Goal: Check status: Check status

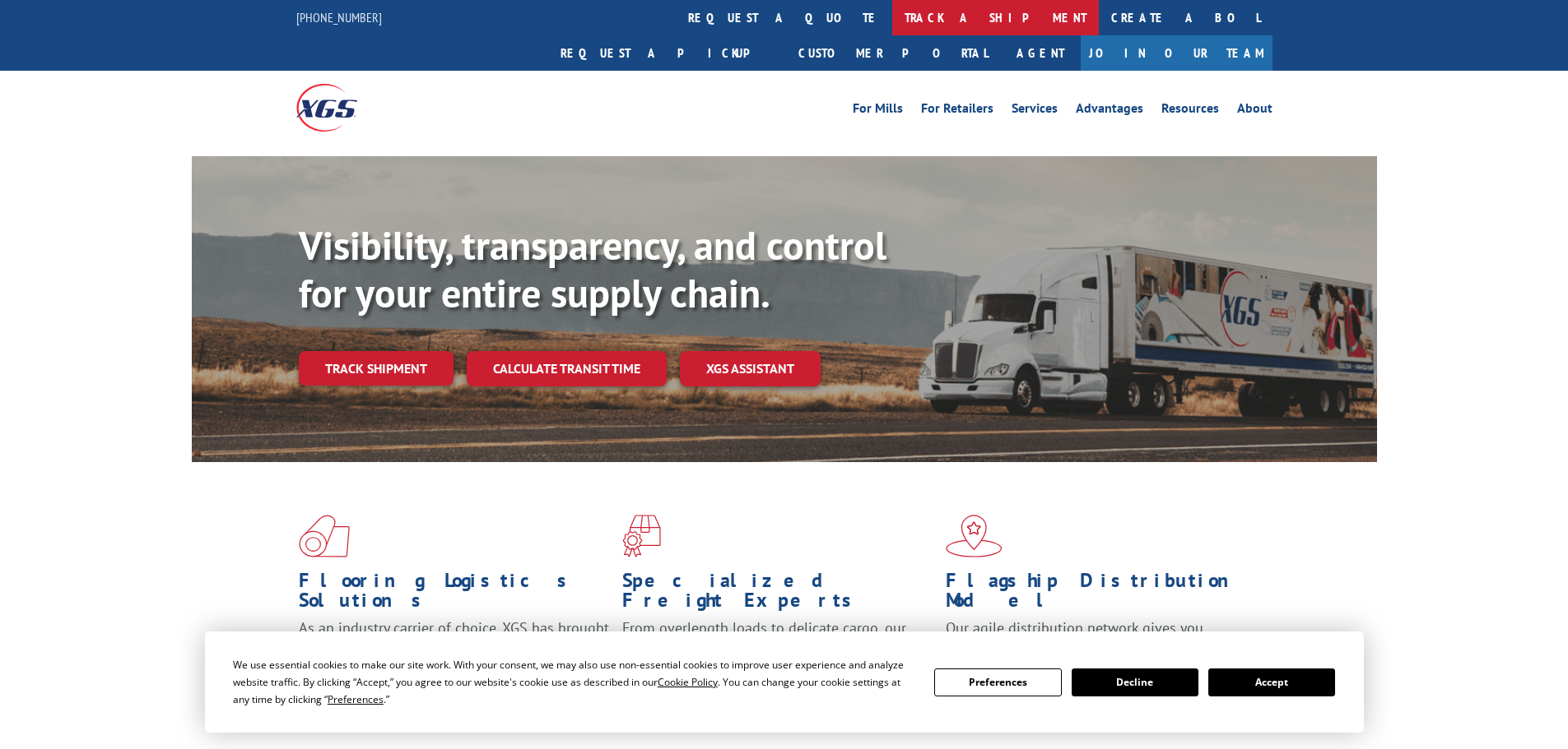
click at [892, 12] on link "track a shipment" at bounding box center [995, 17] width 206 height 35
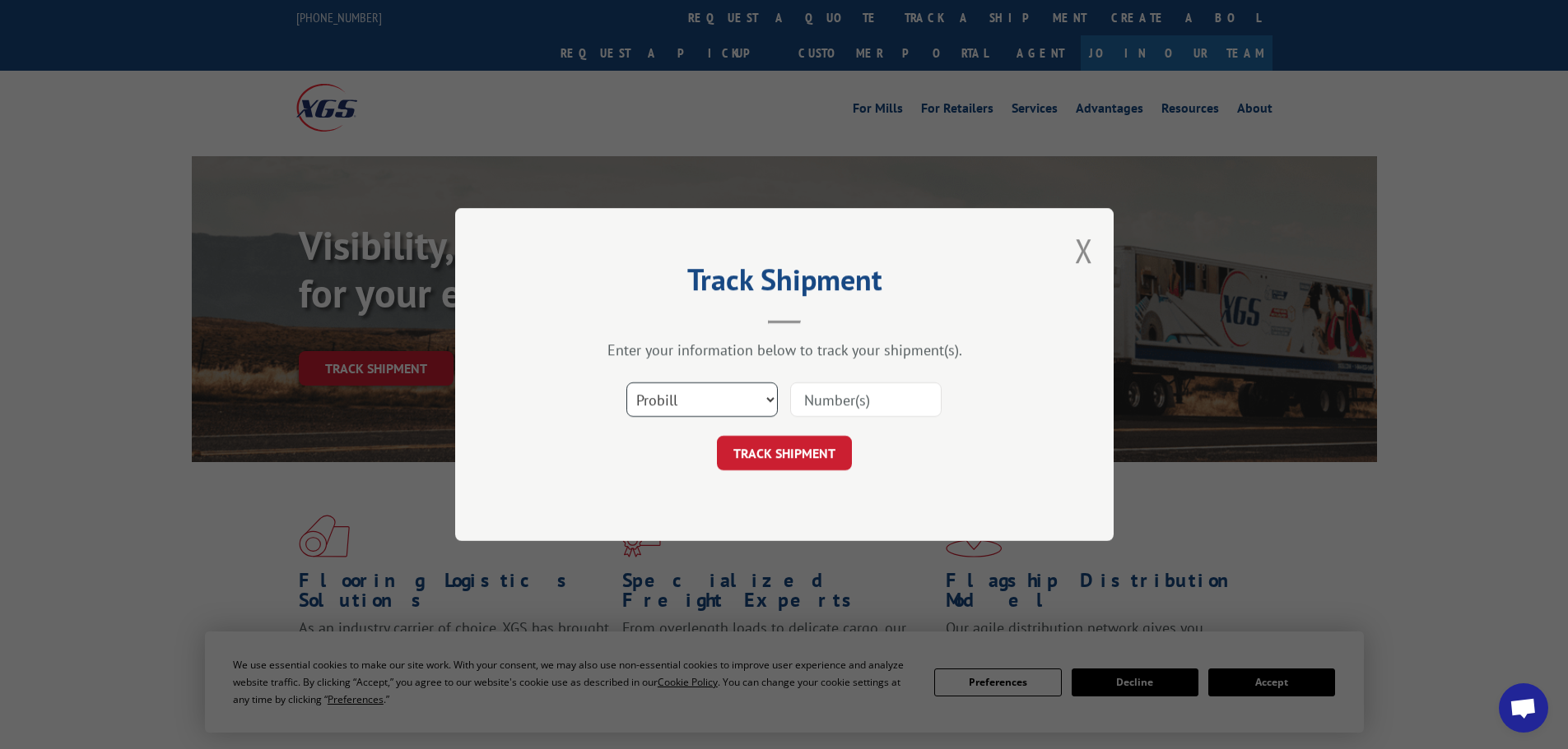
click at [702, 409] on select "Select category... Probill BOL PO" at bounding box center [702, 400] width 151 height 35
select select "bol"
click at [626, 383] on select "Select category... Probill BOL PO" at bounding box center [702, 400] width 151 height 35
click at [827, 399] on input at bounding box center [865, 400] width 151 height 35
type input "707006"
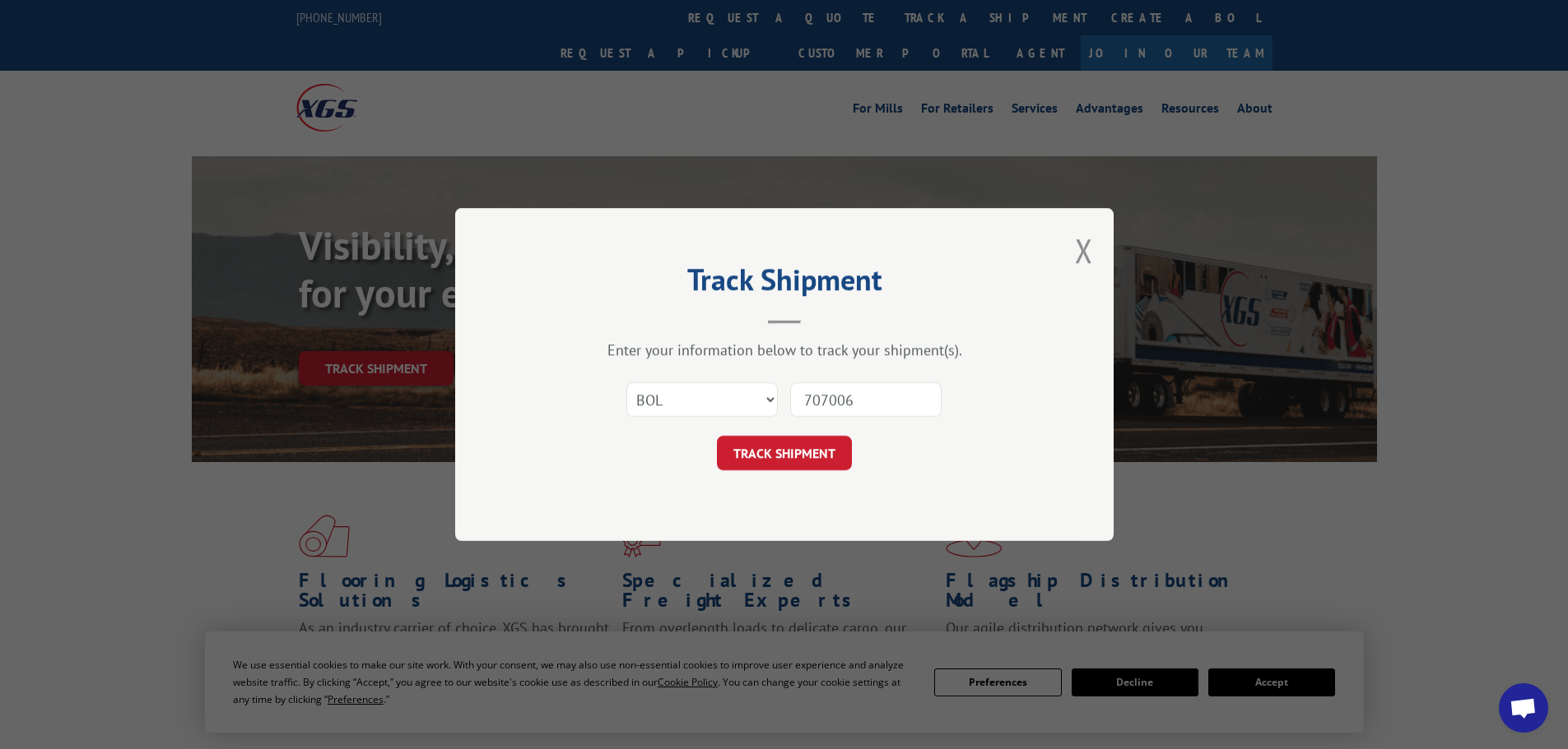
click button "TRACK SHIPMENT" at bounding box center [784, 454] width 135 height 35
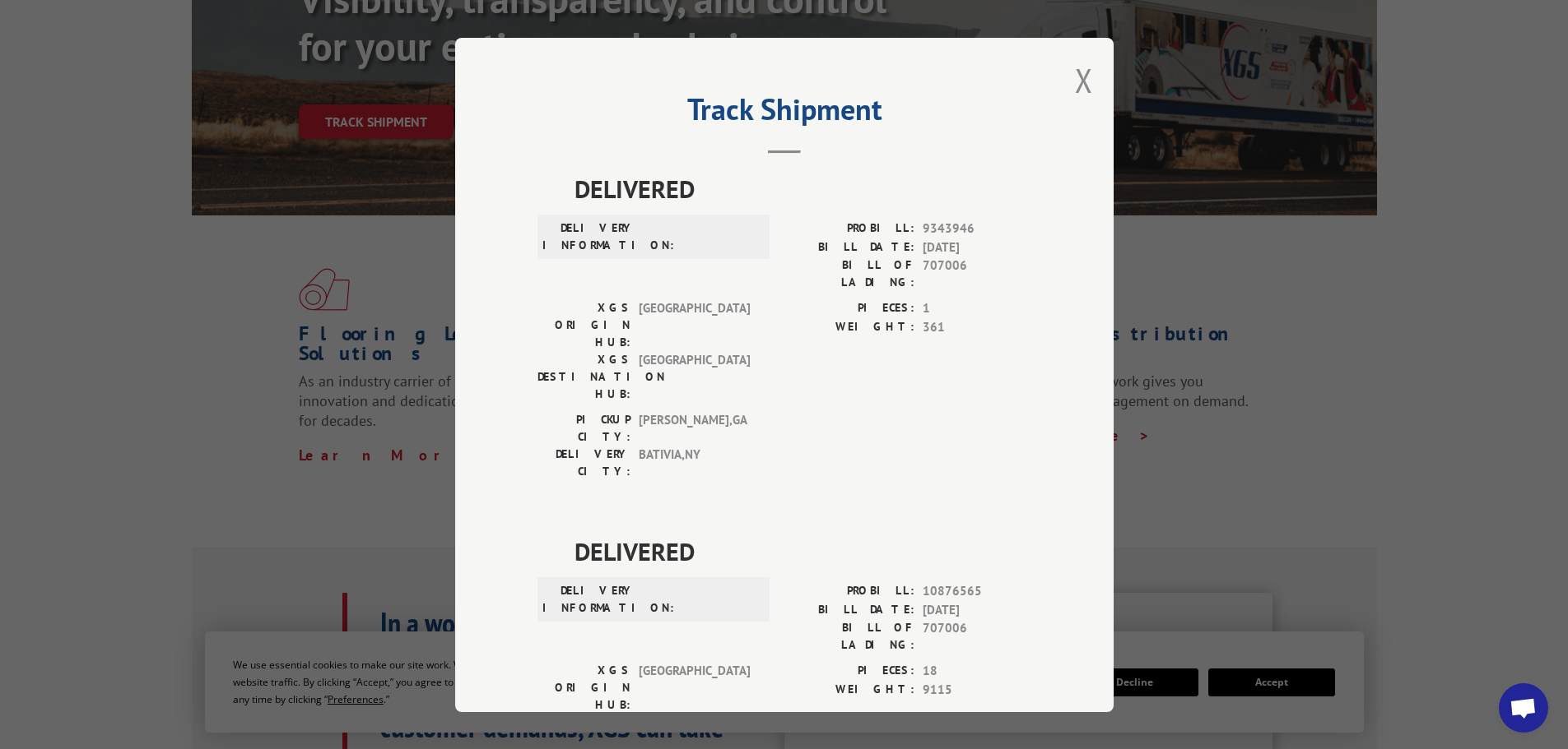
click at [1087, 80] on div "Track Shipment DELIVERED DELIVERY INFORMATION: PROBILL: 9343946 BILL DATE: [DAT…" at bounding box center [784, 374] width 658 height 674
click at [1086, 80] on div "Track Shipment DELIVERED DELIVERY INFORMATION: PROBILL: 9343946 BILL DATE: [DAT…" at bounding box center [784, 374] width 658 height 674
click at [1083, 80] on button "Close modal" at bounding box center [1084, 79] width 18 height 43
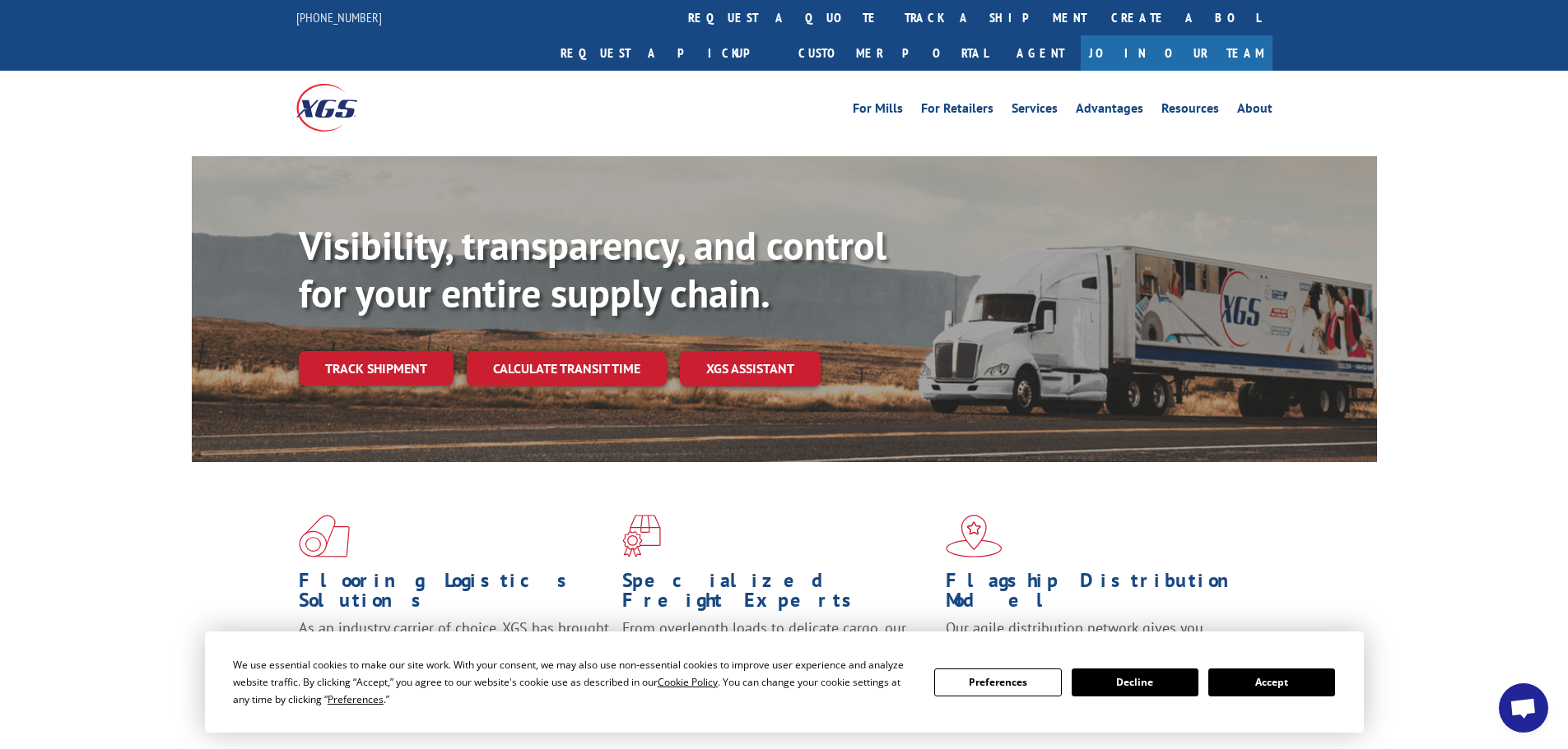
click at [892, 22] on link "track a shipment" at bounding box center [995, 17] width 206 height 35
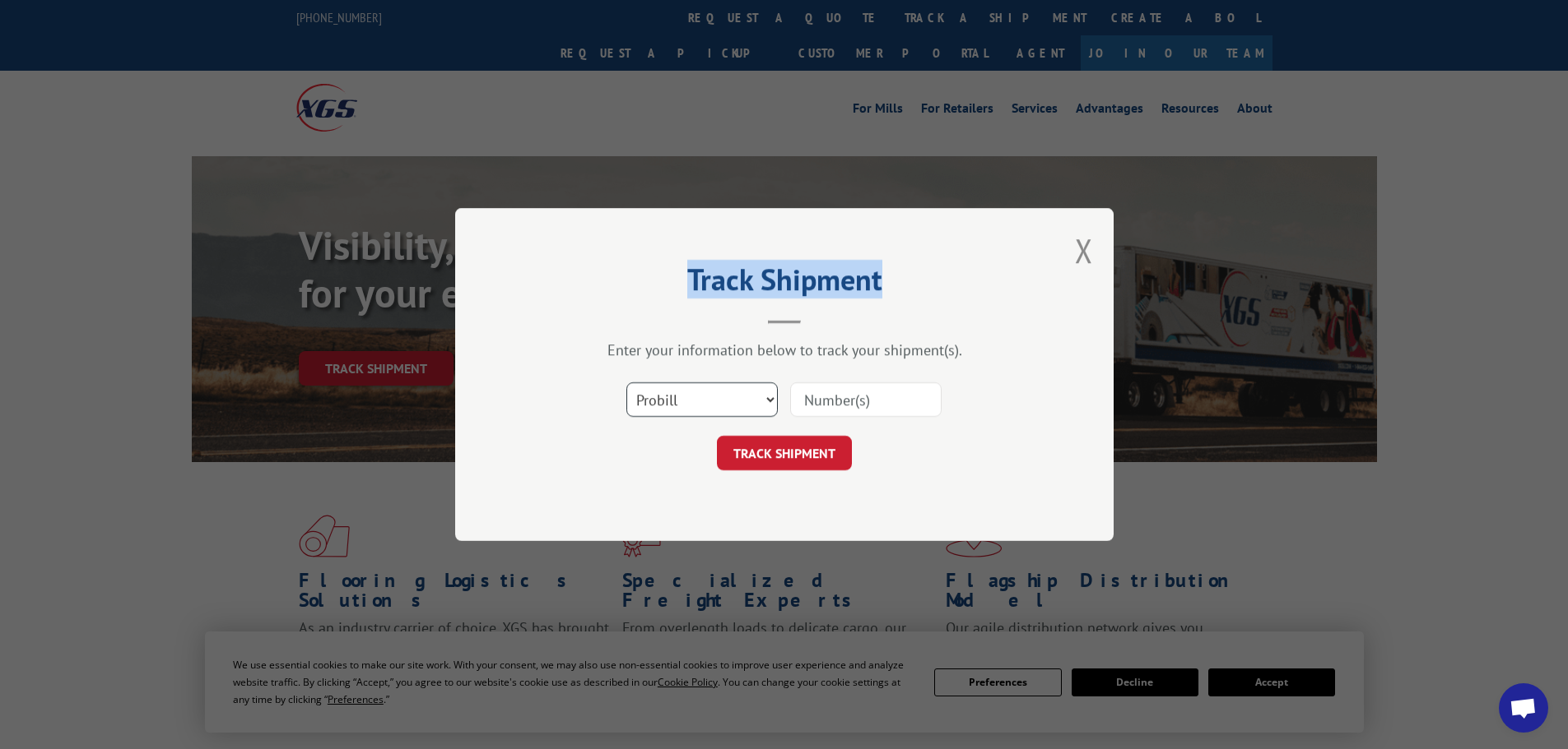
click at [639, 392] on select "Select category... Probill BOL PO" at bounding box center [702, 400] width 151 height 35
select select "bol"
click at [626, 383] on select "Select category... Probill BOL PO" at bounding box center [702, 400] width 151 height 35
click at [865, 410] on input at bounding box center [865, 400] width 151 height 35
type input "7076378"
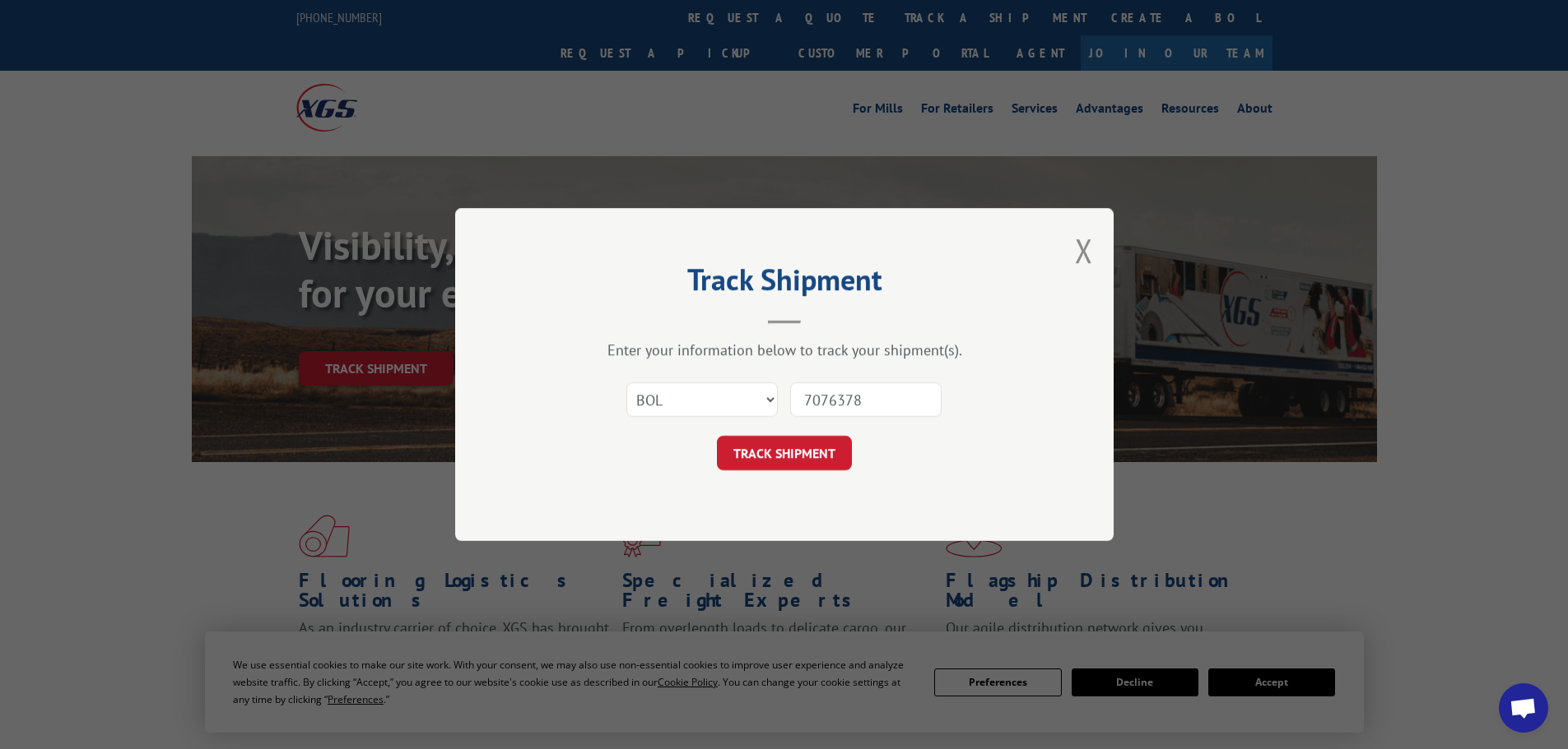
click button "TRACK SHIPMENT" at bounding box center [784, 454] width 135 height 35
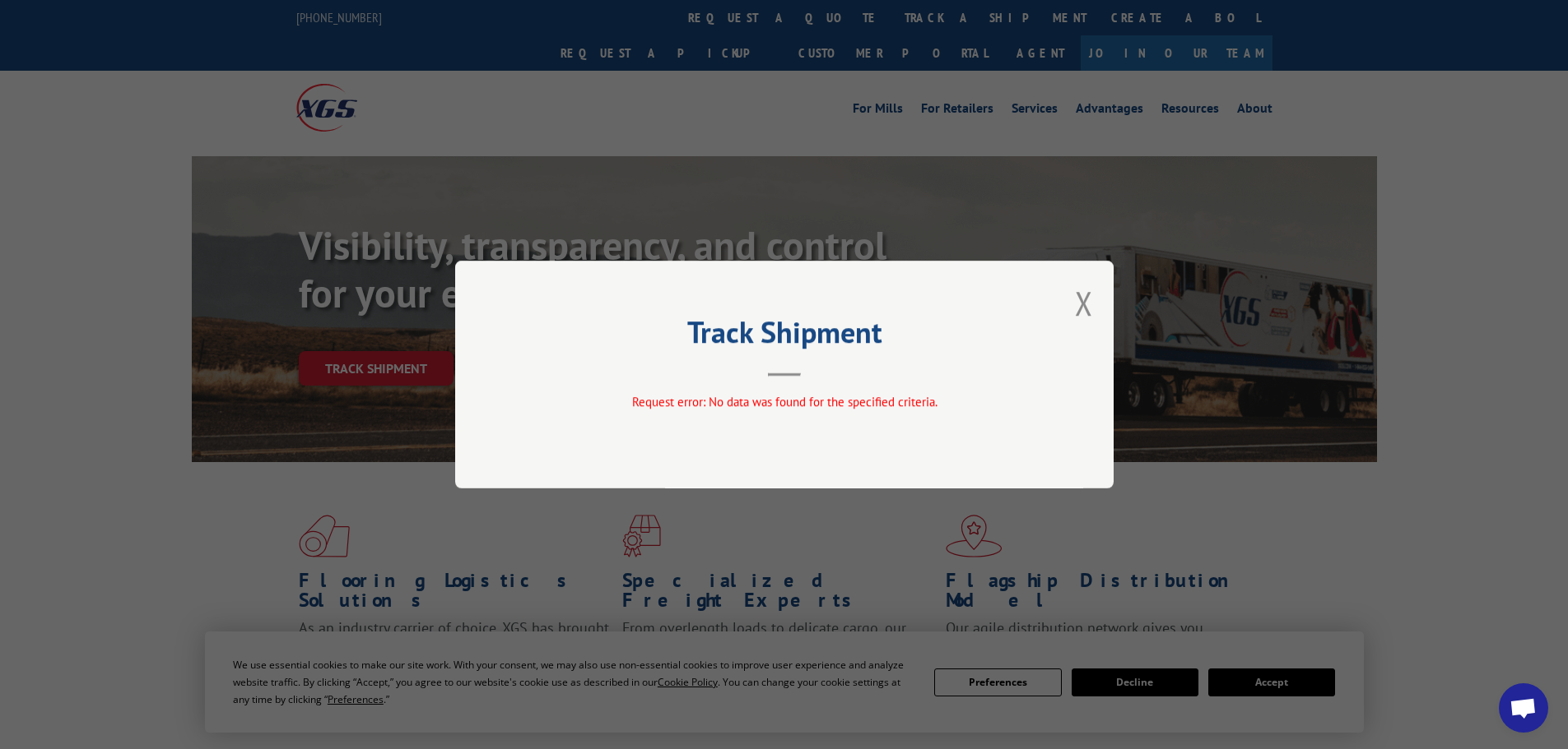
click at [1074, 305] on div "Track Shipment Request error: No data was found for the specified criteria." at bounding box center [784, 374] width 658 height 228
drag, startPoint x: 1091, startPoint y: 299, endPoint x: 1072, endPoint y: 285, distance: 23.6
click at [1090, 299] on button "Close modal" at bounding box center [1084, 303] width 18 height 43
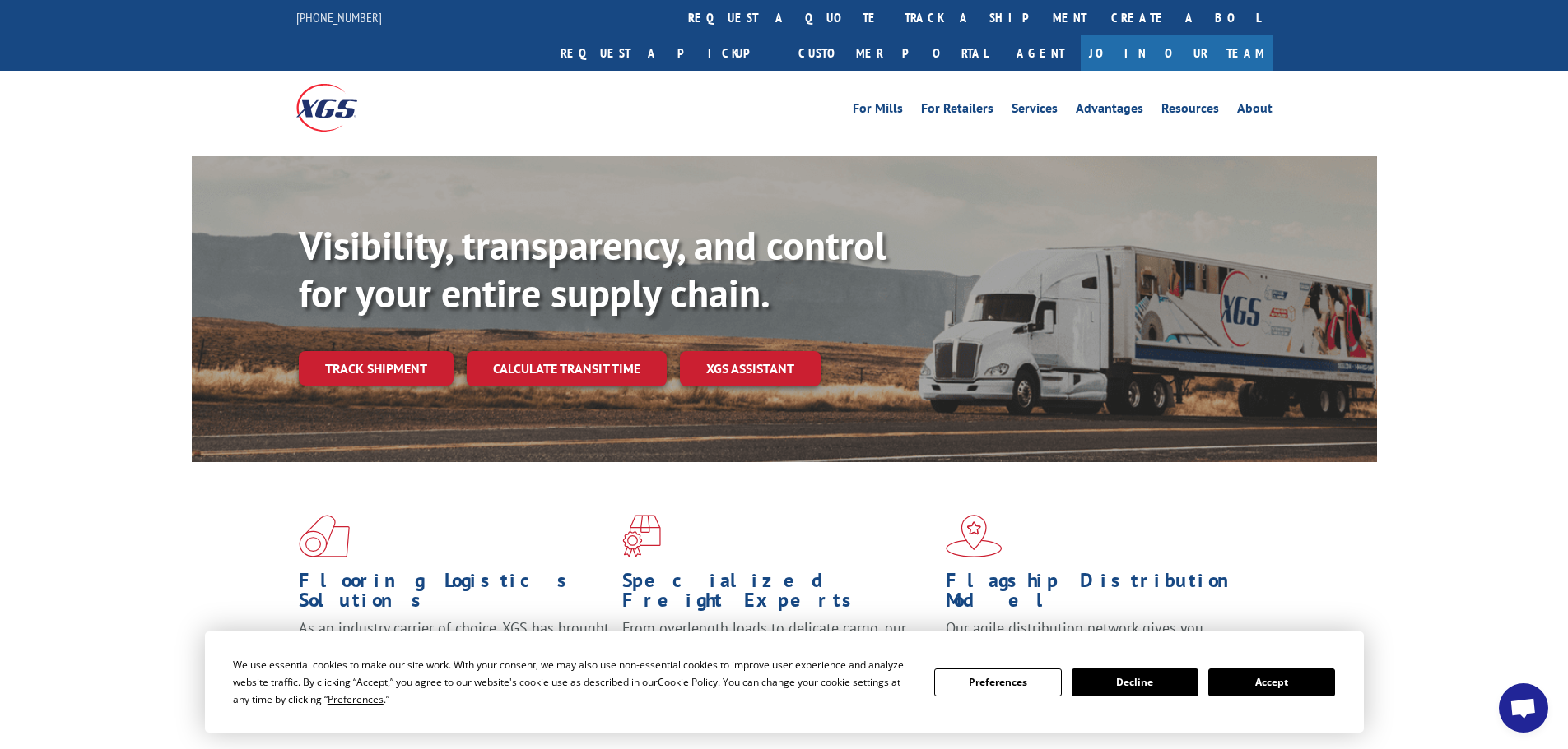
drag, startPoint x: 744, startPoint y: 27, endPoint x: 741, endPoint y: 59, distance: 32.1
click at [892, 27] on link "track a shipment" at bounding box center [995, 17] width 206 height 35
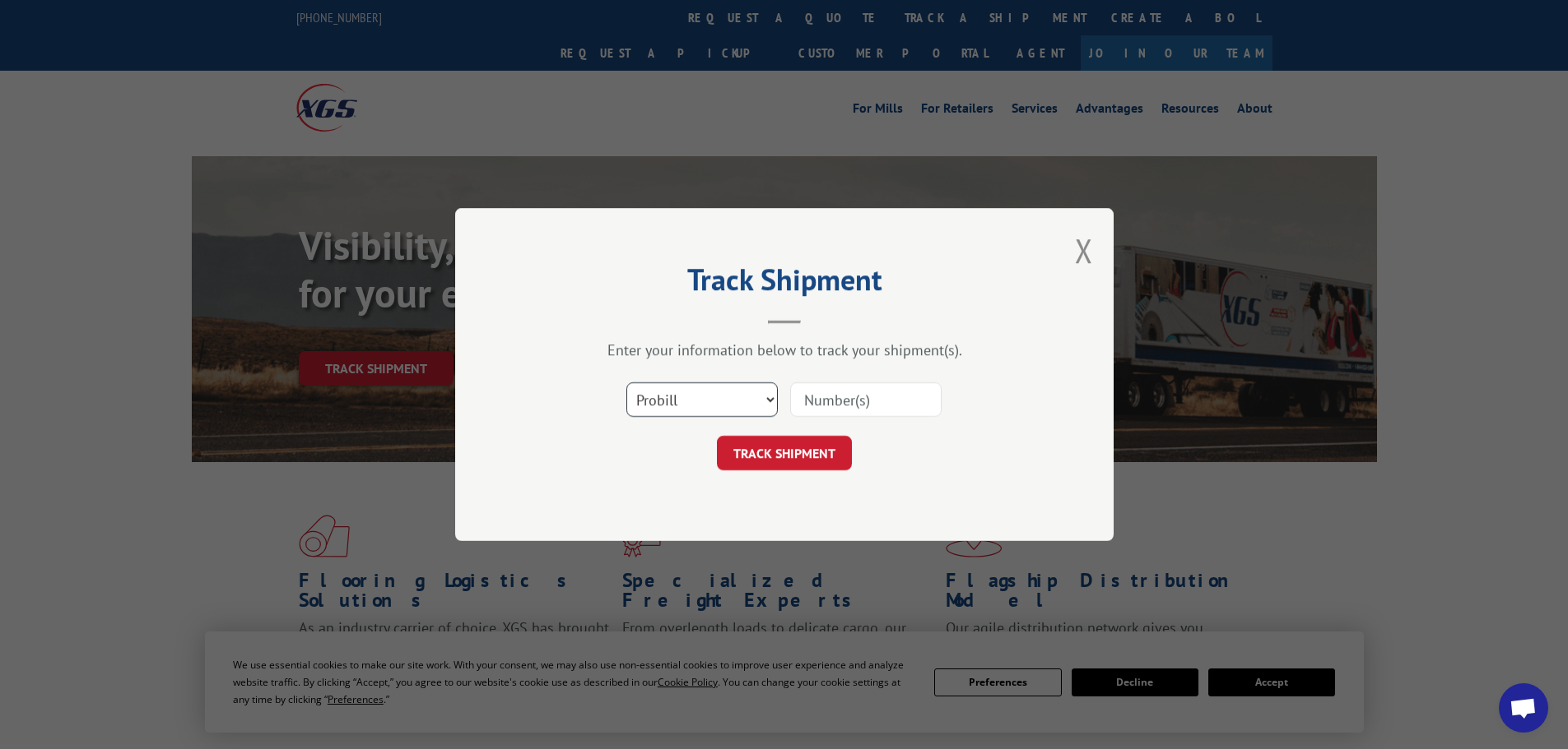
click at [723, 400] on select "Select category... Probill BOL PO" at bounding box center [702, 400] width 151 height 35
select select "bol"
click at [626, 383] on select "Select category... Probill BOL PO" at bounding box center [702, 400] width 151 height 35
click at [851, 392] on input at bounding box center [865, 400] width 151 height 35
type input "7070006"
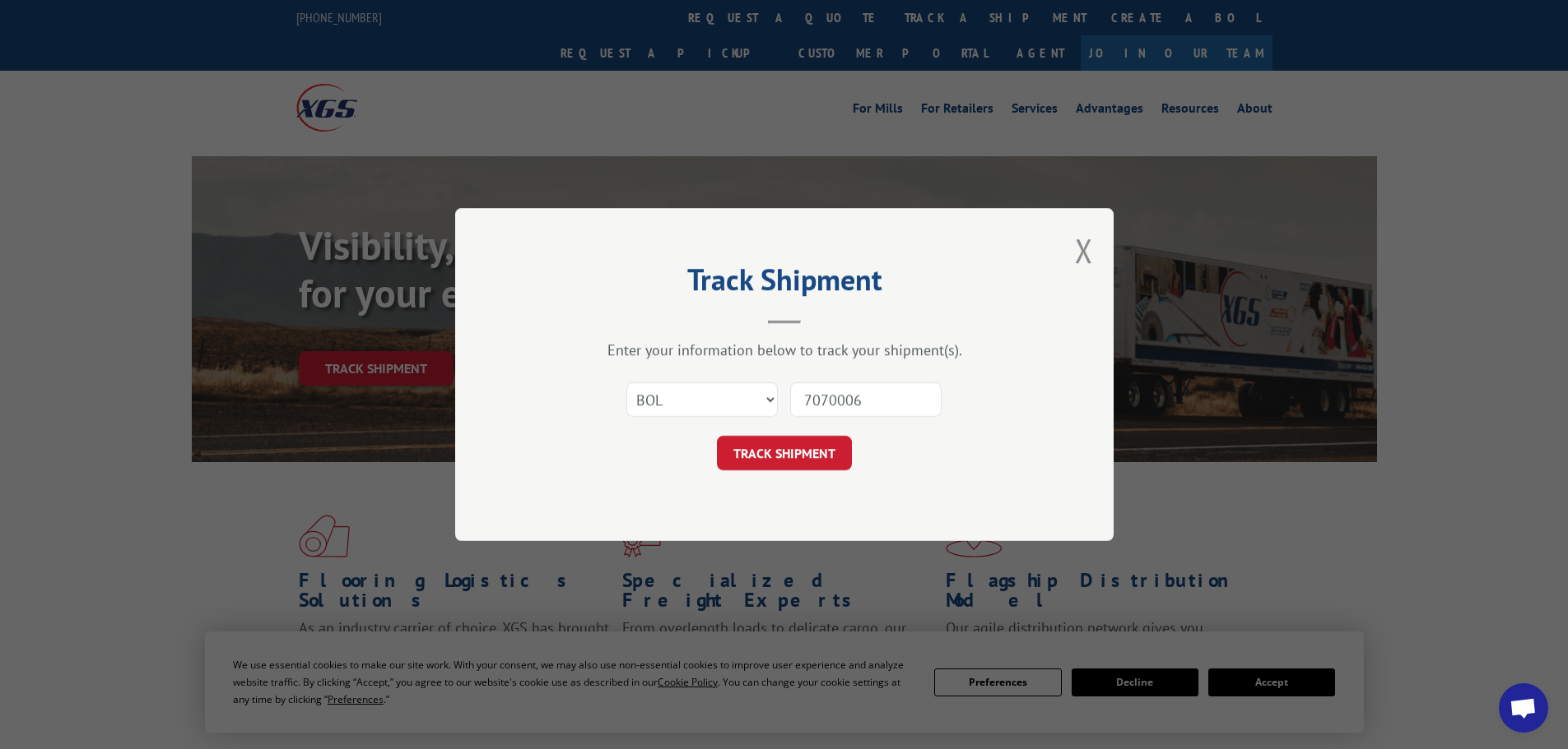
click button "TRACK SHIPMENT" at bounding box center [784, 454] width 135 height 35
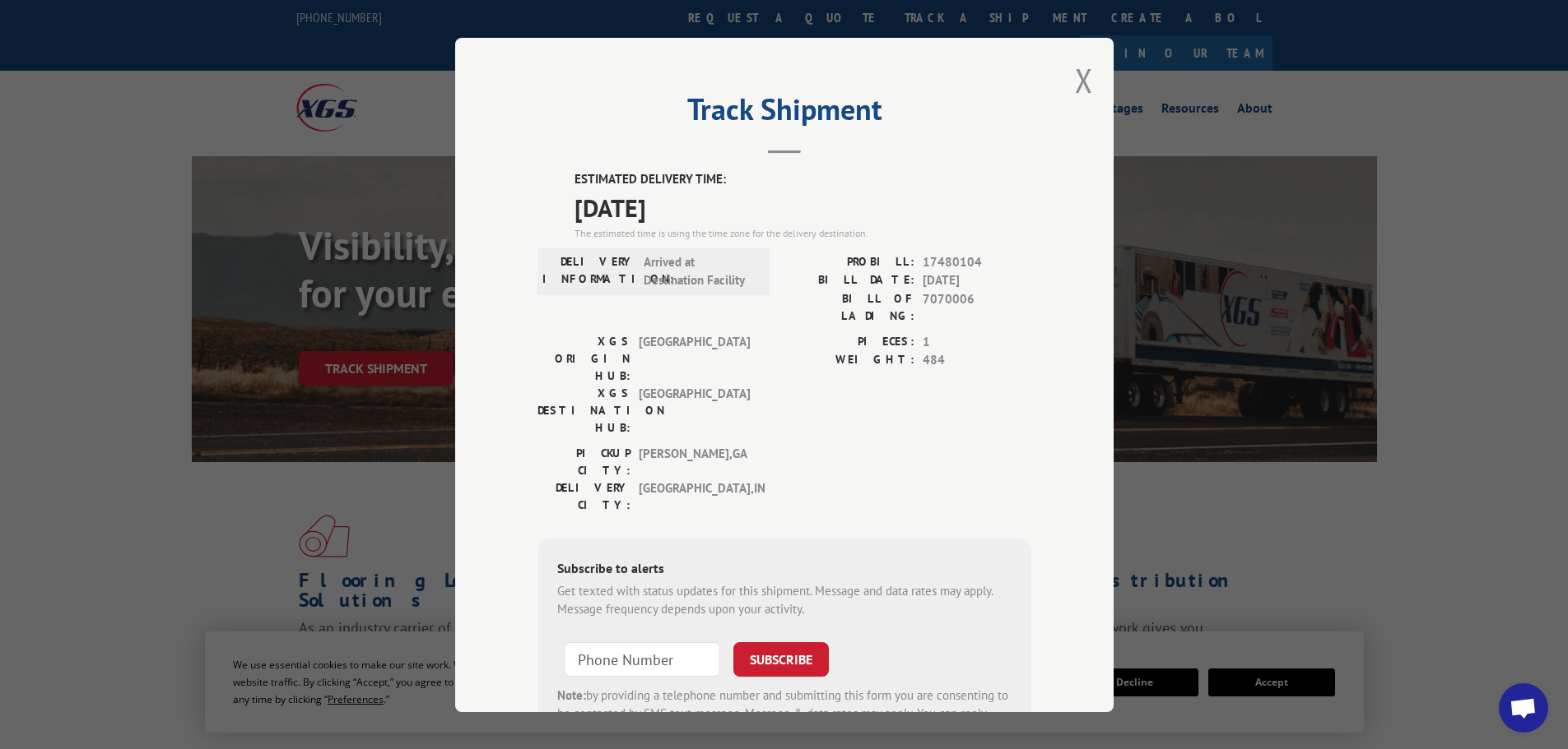
drag, startPoint x: 1073, startPoint y: 87, endPoint x: 1048, endPoint y: 83, distance: 25.3
click at [1074, 87] on button "Close modal" at bounding box center [1084, 79] width 18 height 43
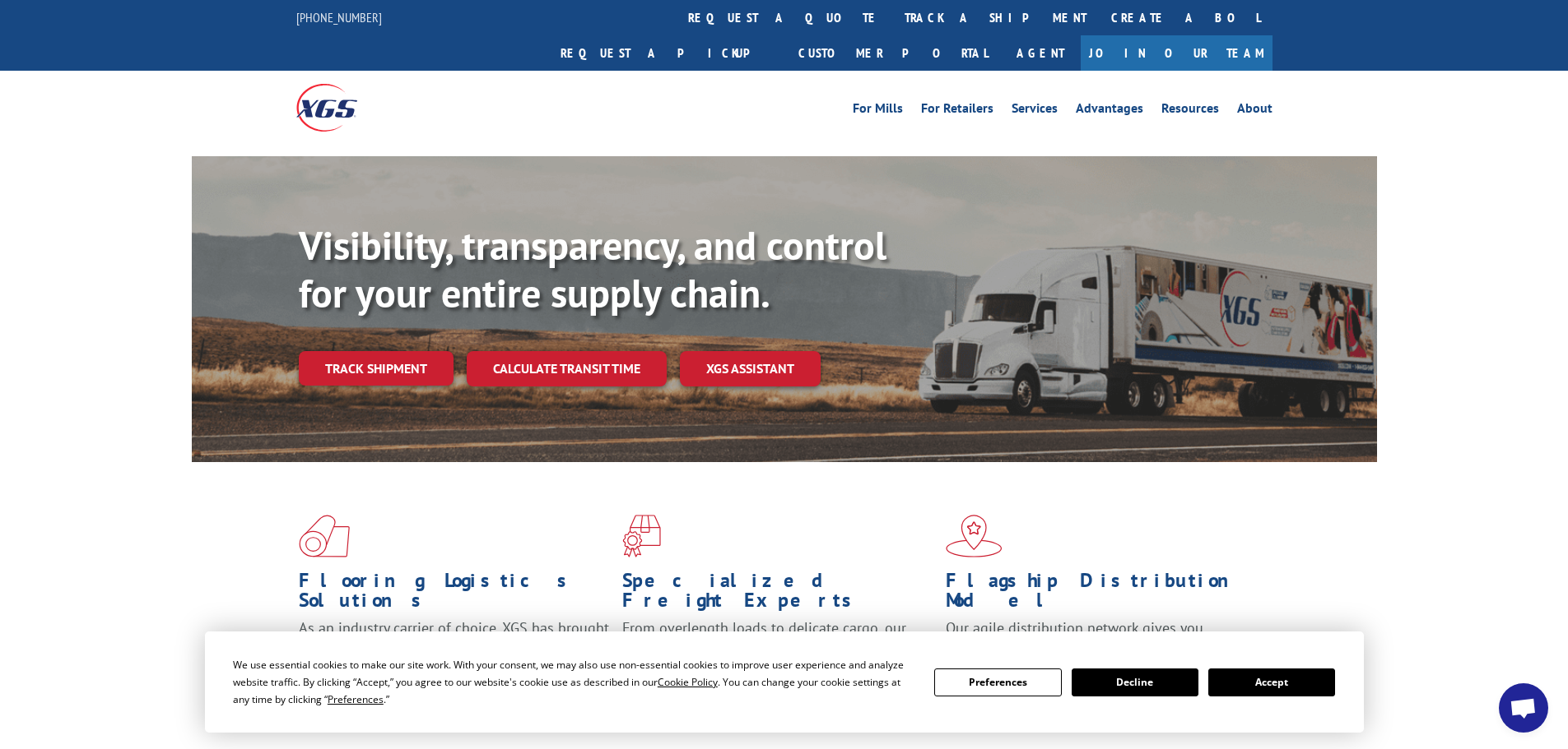
drag, startPoint x: 735, startPoint y: 27, endPoint x: 725, endPoint y: 29, distance: 10.2
click at [892, 27] on link "track a shipment" at bounding box center [995, 17] width 206 height 35
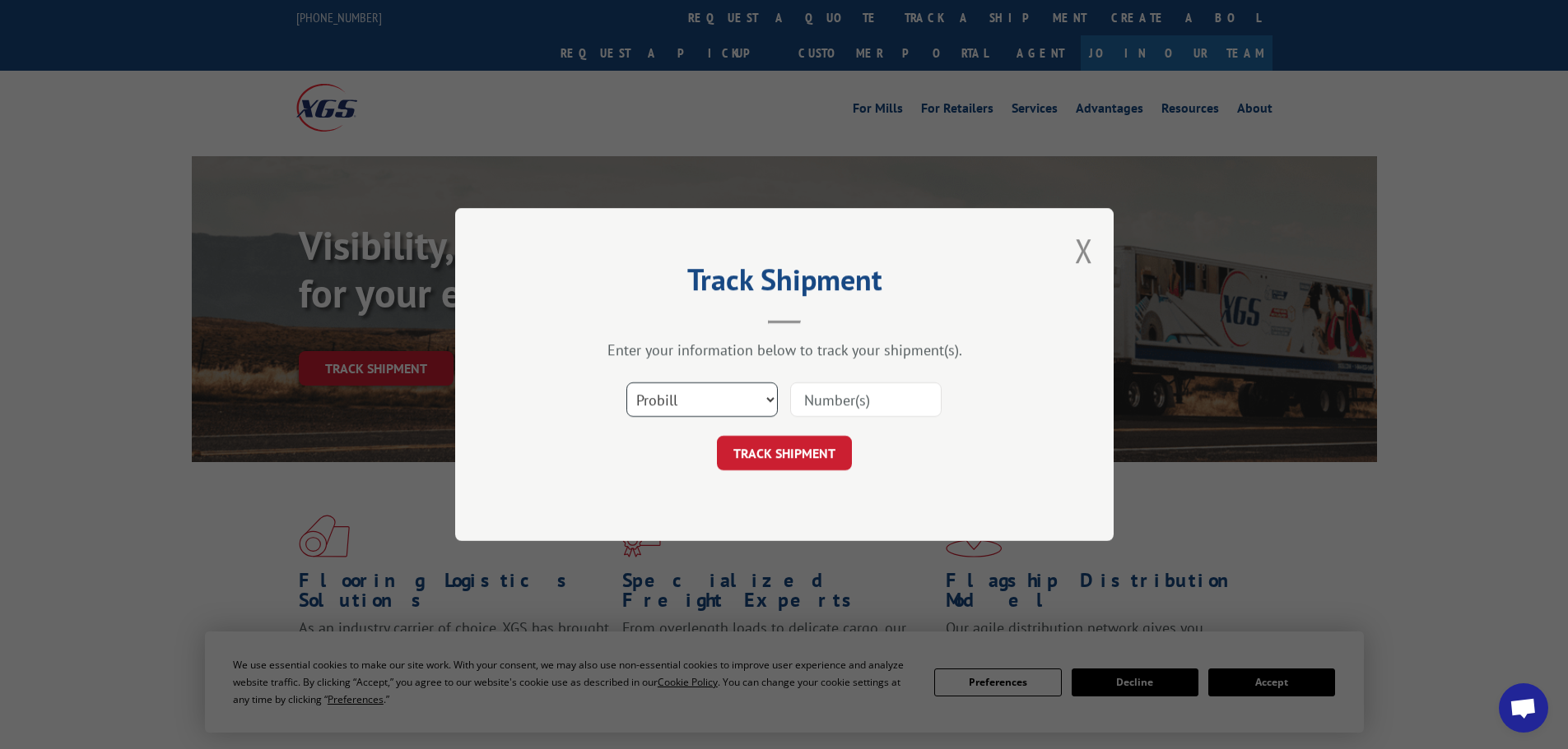
click at [720, 402] on select "Select category... Probill BOL PO" at bounding box center [702, 400] width 151 height 35
select select "bol"
click at [626, 383] on select "Select category... Probill BOL PO" at bounding box center [702, 400] width 151 height 35
click at [890, 395] on input at bounding box center [865, 400] width 151 height 35
type input "2874251 2877106"
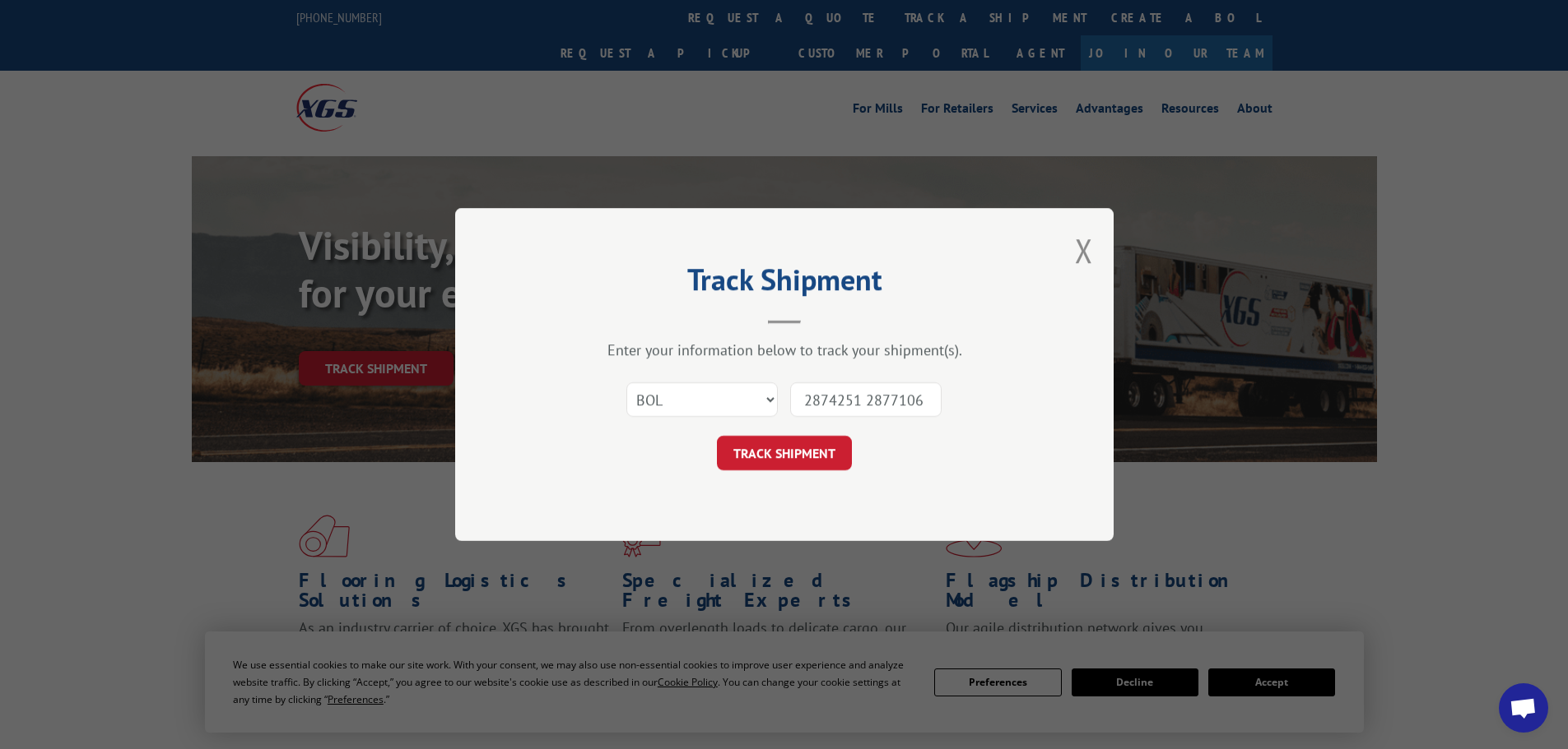
click button "TRACK SHIPMENT" at bounding box center [784, 454] width 135 height 35
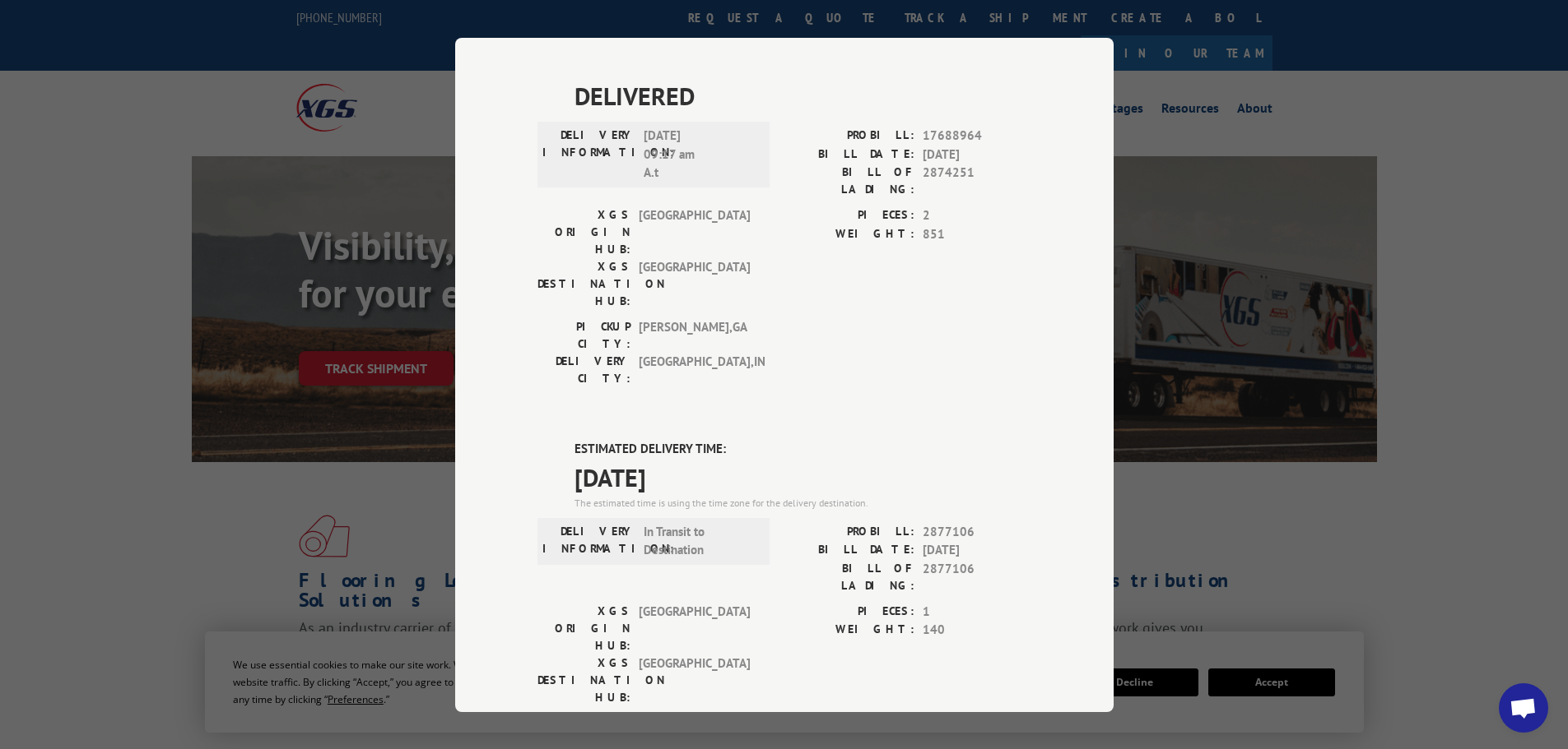
scroll to position [823, 0]
